Goal: Browse casually

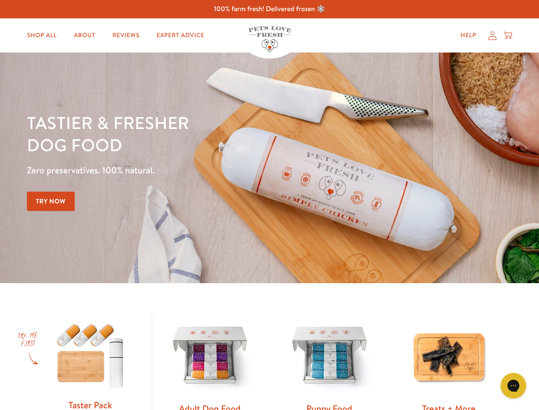
click at [269, 205] on div "Tastier & fresher dog food Zero preservatives. 100% natural. Try Now" at bounding box center [188, 167] width 323 height 113
click at [513, 385] on icon "Gorgias live chat" at bounding box center [513, 385] width 8 height 8
